Goal: Feedback & Contribution: Contribute content

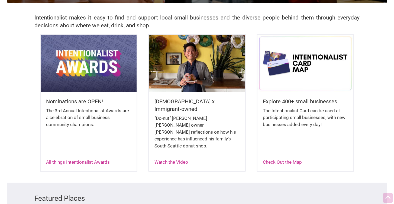
scroll to position [121, 0]
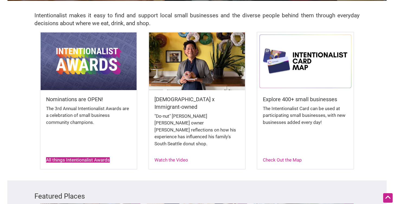
click at [87, 157] on link "All things Intentionalist Awards" at bounding box center [78, 159] width 64 height 5
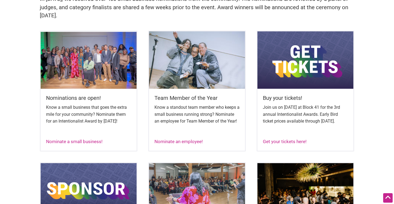
scroll to position [252, 0]
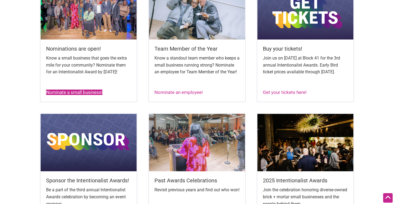
click at [90, 95] on link "Nominate a small business!" at bounding box center [74, 92] width 56 height 5
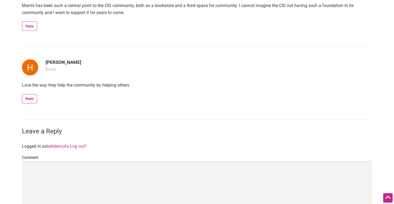
scroll to position [584, 0]
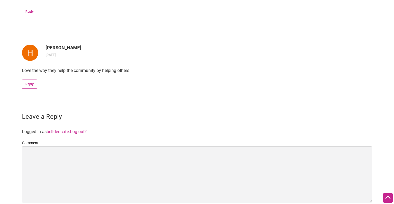
click at [82, 129] on link "Log out?" at bounding box center [78, 131] width 17 height 5
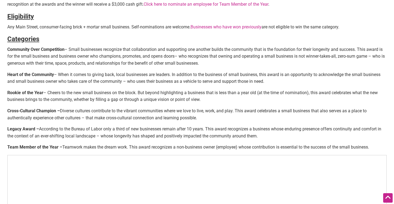
scroll to position [88, 0]
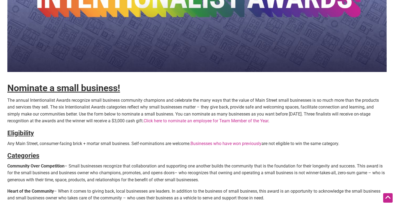
click at [233, 121] on link "Click here to nominate an employee for Team Member of the Year" at bounding box center [206, 120] width 125 height 5
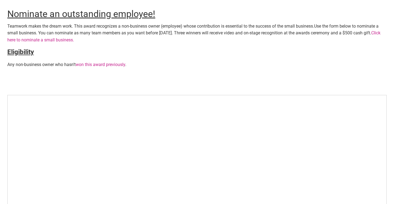
scroll to position [210, 0]
